Goal: Task Accomplishment & Management: Complete application form

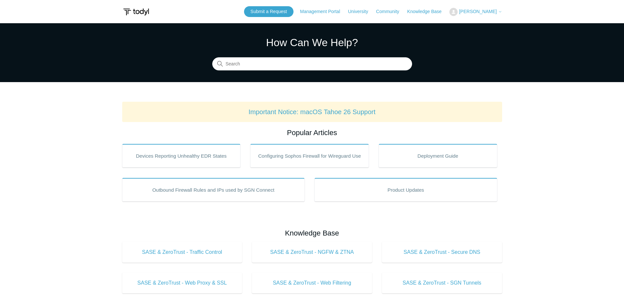
click at [496, 15] on button "[PERSON_NAME]" at bounding box center [475, 12] width 52 height 8
click at [473, 28] on link "My Support Requests" at bounding box center [482, 25] width 64 height 11
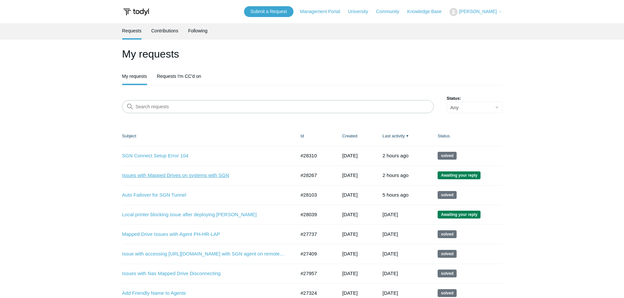
click at [208, 176] on link "Issues with Mapped Drives on systems with SGN" at bounding box center [204, 176] width 164 height 8
click at [280, 10] on link "Submit a Request" at bounding box center [268, 11] width 49 height 11
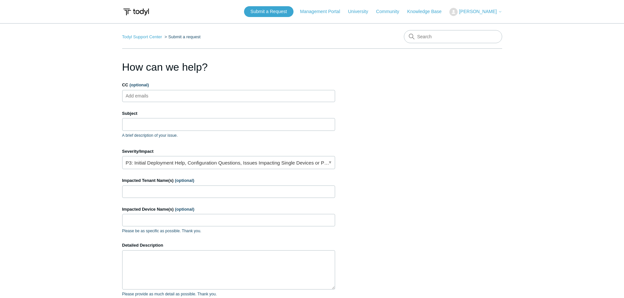
click at [135, 98] on input "CC (optional)" at bounding box center [142, 96] width 39 height 10
click at [148, 99] on input "CC (optional)" at bounding box center [142, 96] width 39 height 10
click at [160, 97] on input "CC (optional)" at bounding box center [142, 96] width 39 height 10
paste input "jthomas@ripaconstruction.com"
type input "jthomas@ripaconstruction.com"
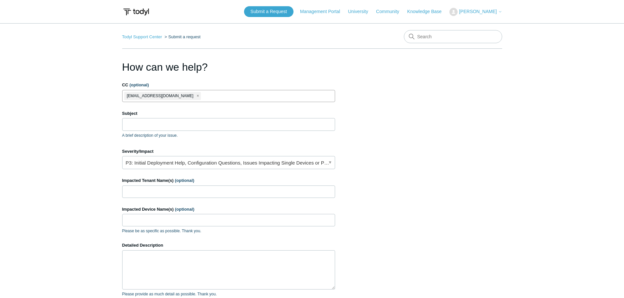
click at [104, 125] on main "Todyl Support Center Submit a request How can we help? CC (optional) jthomas@ri…" at bounding box center [312, 192] width 624 height 338
click at [145, 132] on div "Subject A brief description of your issue." at bounding box center [228, 124] width 213 height 28
click at [145, 126] on input "Subject" at bounding box center [228, 124] width 213 height 12
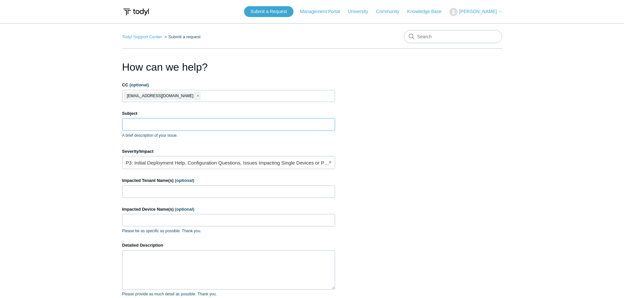
click at [228, 121] on input "Subject" at bounding box center [228, 124] width 213 height 12
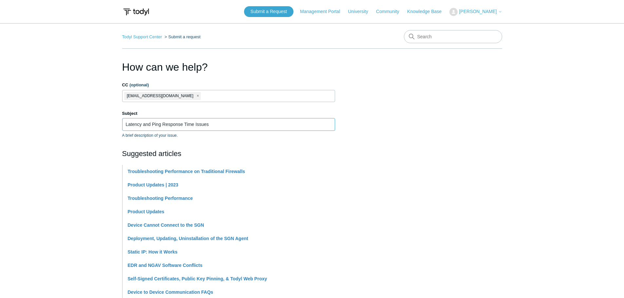
type input "Latency and Ping Response Time Issues"
click at [83, 191] on main "Todyl Support Center Submit a request How can we help? CC (optional) jthomas@ri…" at bounding box center [312, 271] width 624 height 497
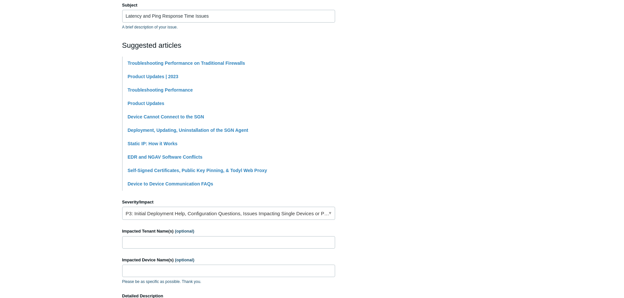
scroll to position [131, 0]
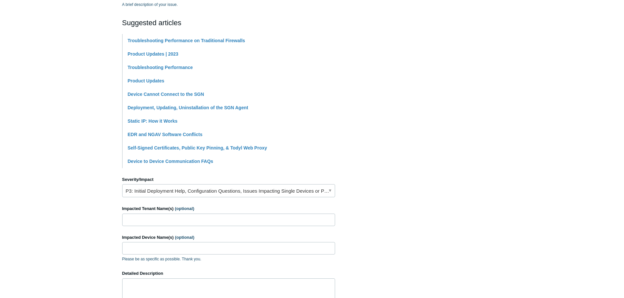
click at [234, 228] on form "CC (optional) jthomas@ripaconstruction.com Subject Latency and Ping Response Ti…" at bounding box center [228, 166] width 213 height 430
click at [221, 219] on input "Impacted Tenant Name(s) (optional)" at bounding box center [228, 220] width 213 height 12
type input "Ripa and Associates"
click at [162, 250] on input "Impacted Device Name(s) (optional)" at bounding box center [228, 248] width 213 height 12
click at [143, 251] on input "RIPA-" at bounding box center [228, 248] width 213 height 12
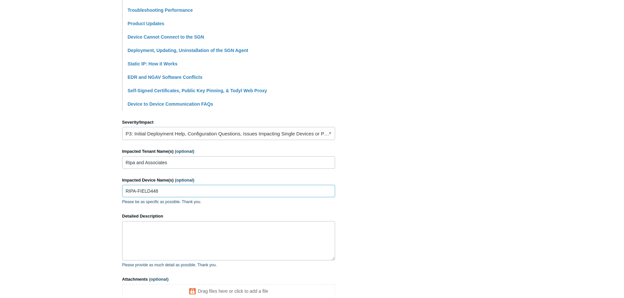
scroll to position [196, 0]
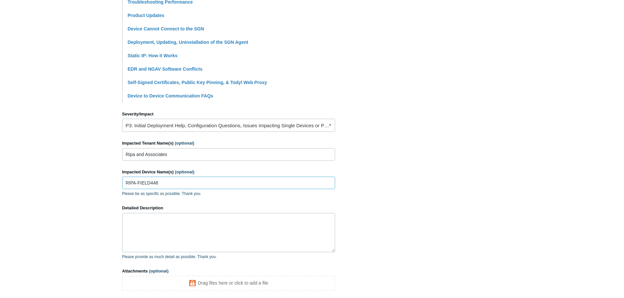
type input "RIPA-FIELD448"
click at [190, 233] on textarea "Detailed Description" at bounding box center [228, 232] width 213 height 39
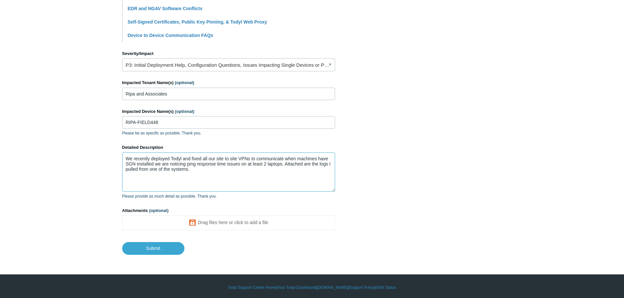
scroll to position [259, 0]
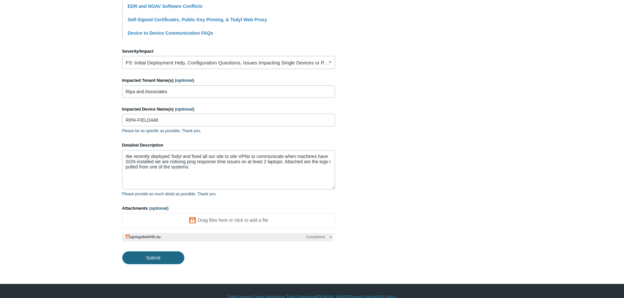
drag, startPoint x: 166, startPoint y: 259, endPoint x: 173, endPoint y: 257, distance: 7.5
click at [166, 259] on input "Submit" at bounding box center [153, 257] width 62 height 13
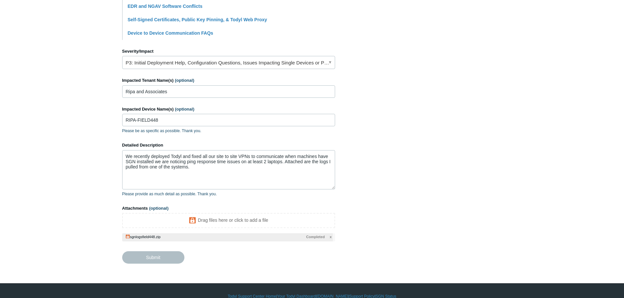
type textarea "We recently deployed Todyl and fixed all our site to site VPNs to communicate w…"
